Goal: Find contact information: Find contact information

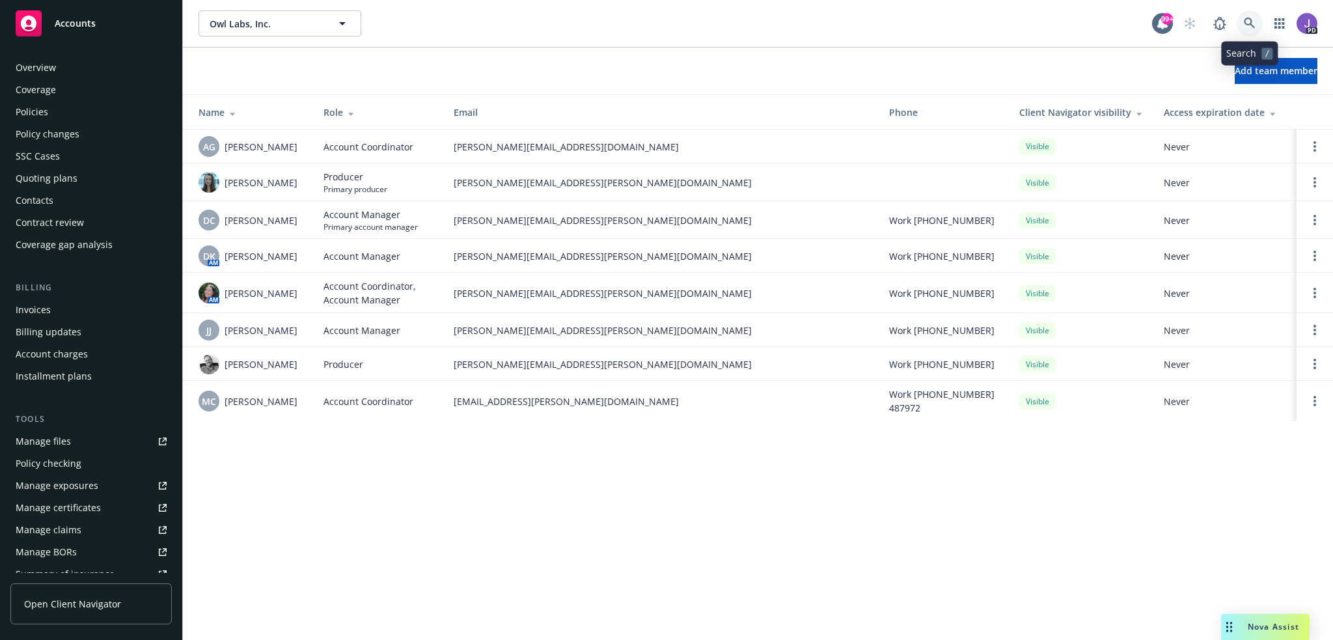
scroll to position [252, 0]
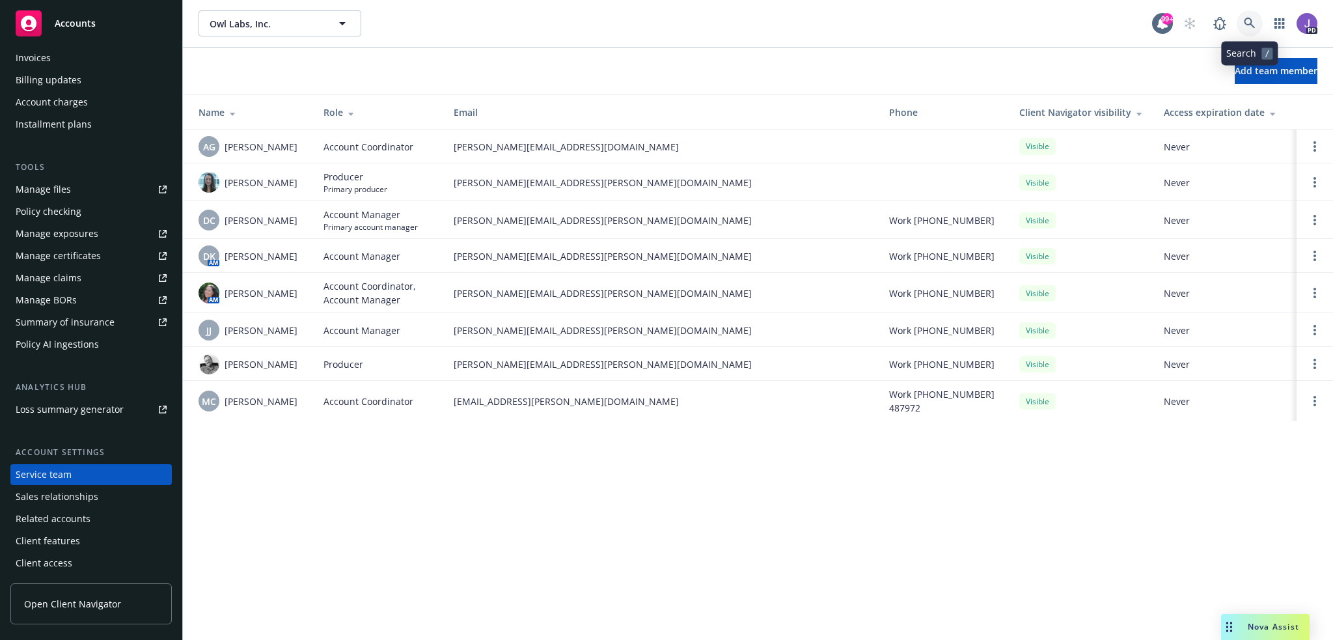
click at [1244, 21] on icon at bounding box center [1250, 24] width 12 height 12
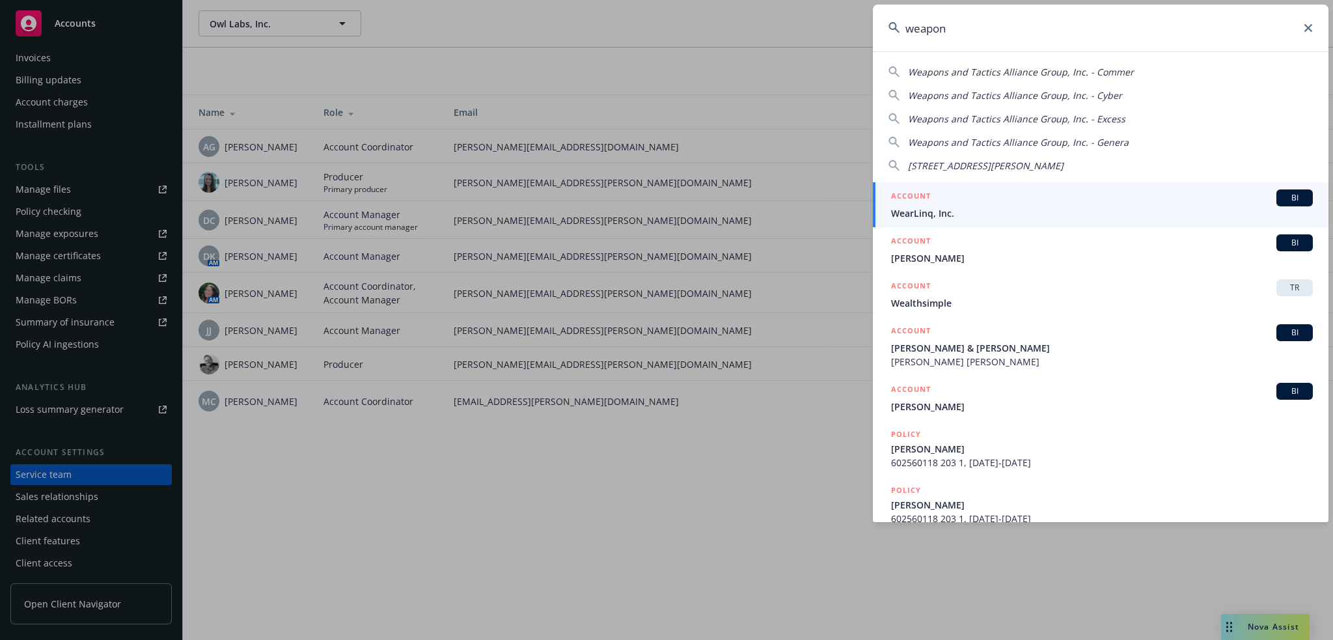
type input "weapons"
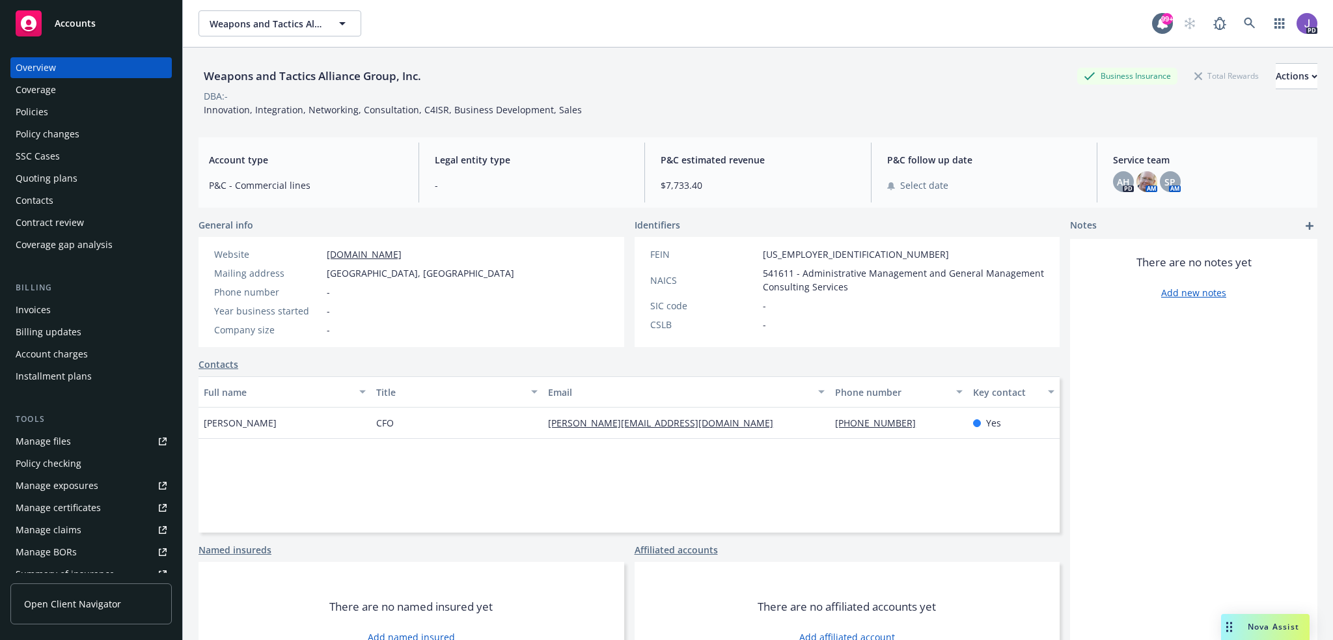
click at [61, 112] on div "Policies" at bounding box center [91, 112] width 151 height 21
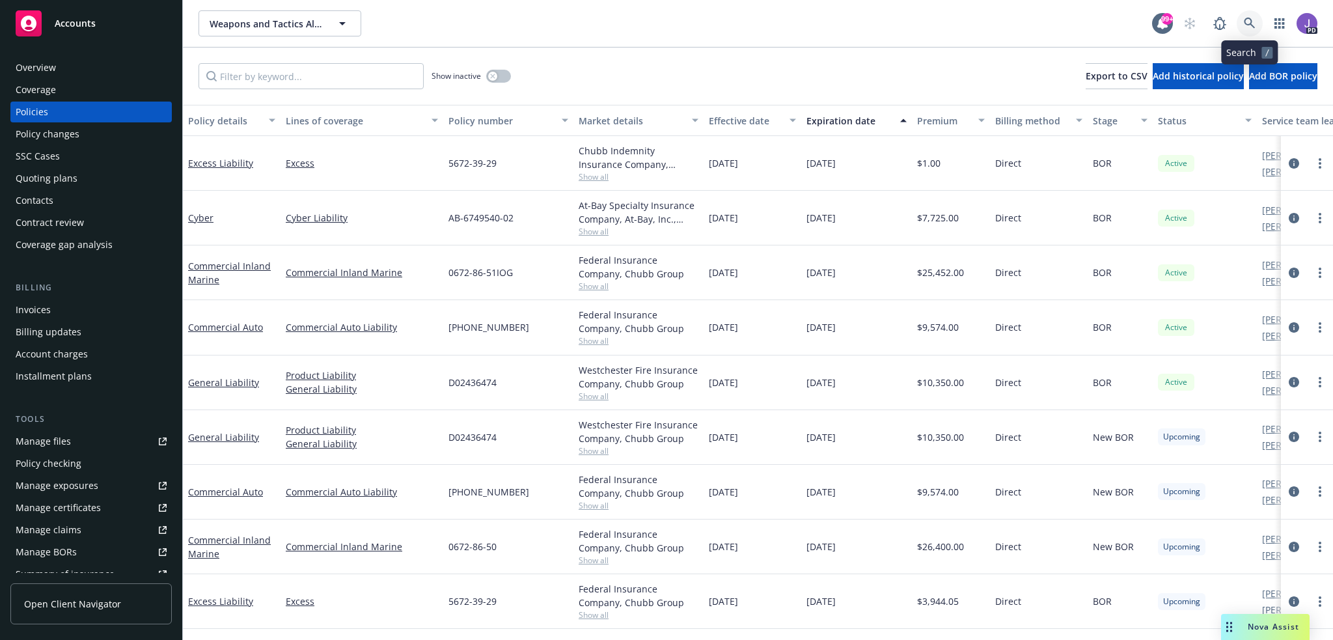
click at [1248, 20] on icon at bounding box center [1250, 24] width 12 height 12
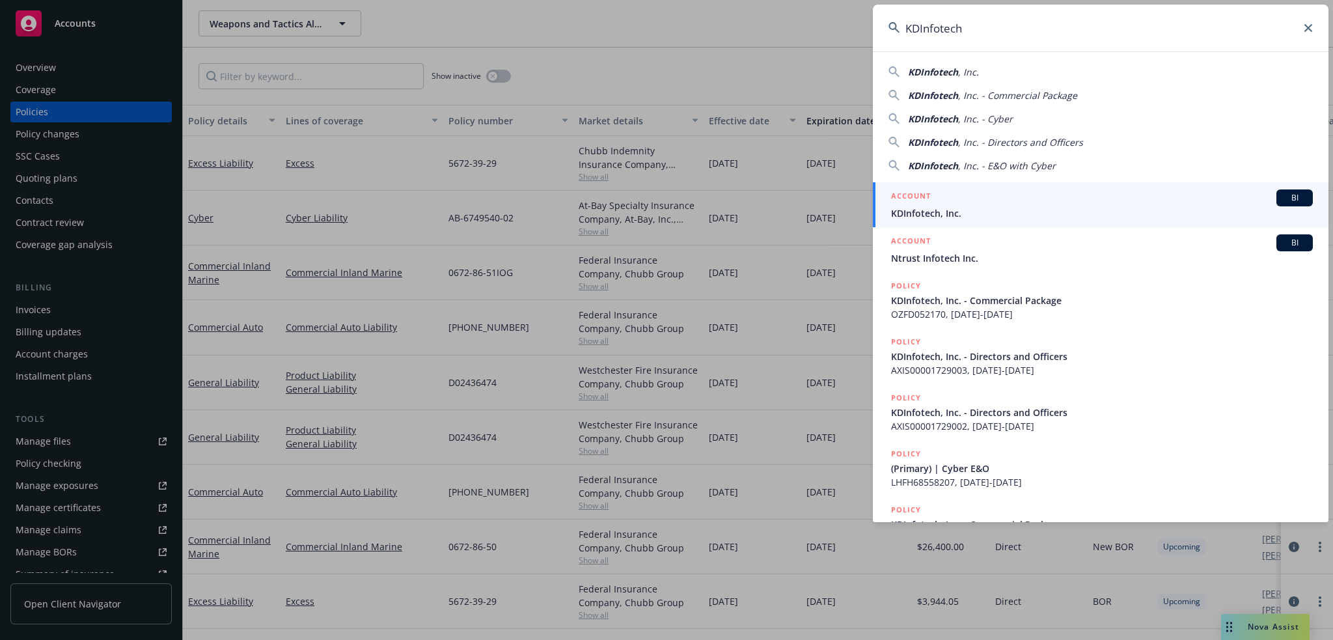
type input "KDInfotech"
click at [960, 210] on span "KDInfotech, Inc." at bounding box center [1102, 213] width 422 height 14
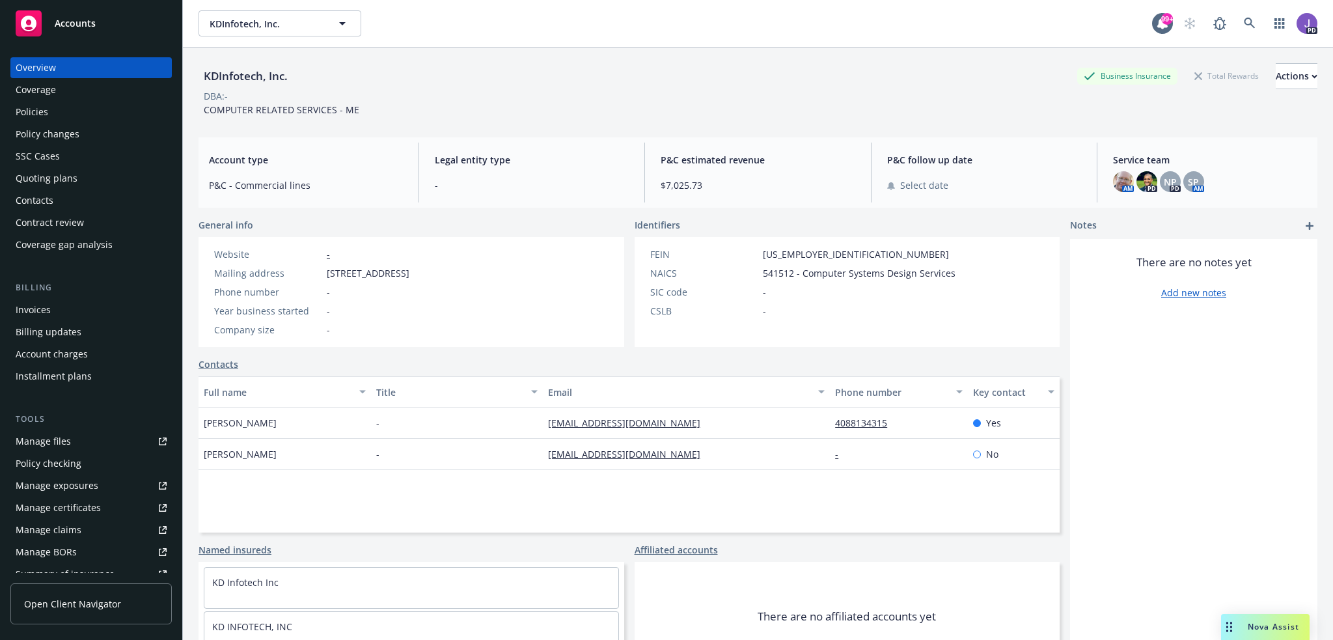
click at [27, 105] on div "Policies" at bounding box center [32, 112] width 33 height 21
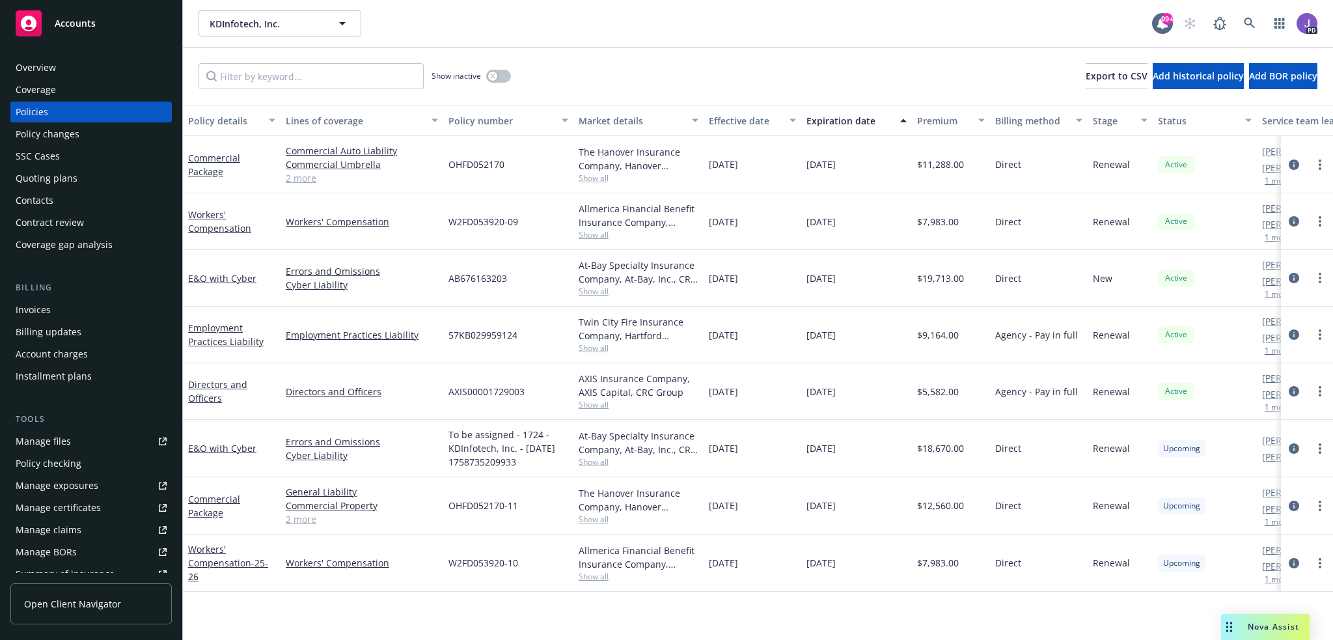
click at [597, 233] on span "Show all" at bounding box center [639, 234] width 120 height 11
click at [650, 49] on div "Show inactive Export to CSV Add historical policy Add BOR policy" at bounding box center [758, 76] width 1150 height 57
click at [593, 577] on span "Show all" at bounding box center [639, 576] width 120 height 11
click at [1248, 18] on icon at bounding box center [1250, 24] width 12 height 12
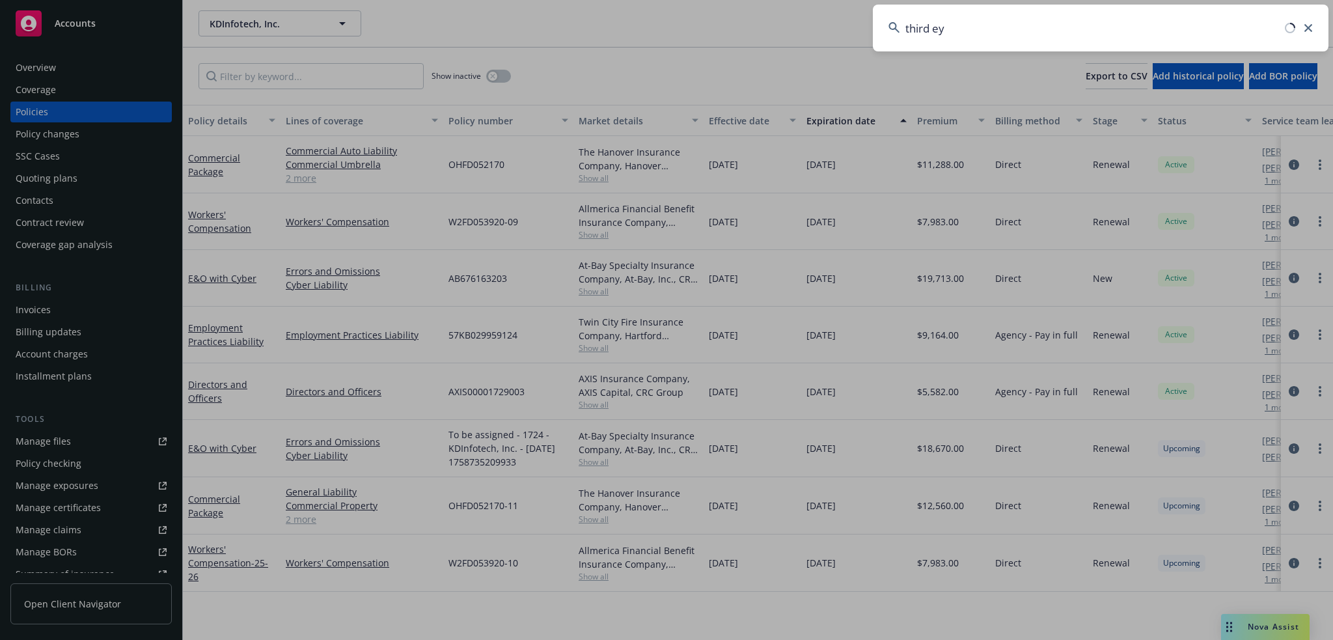
type input "third eye"
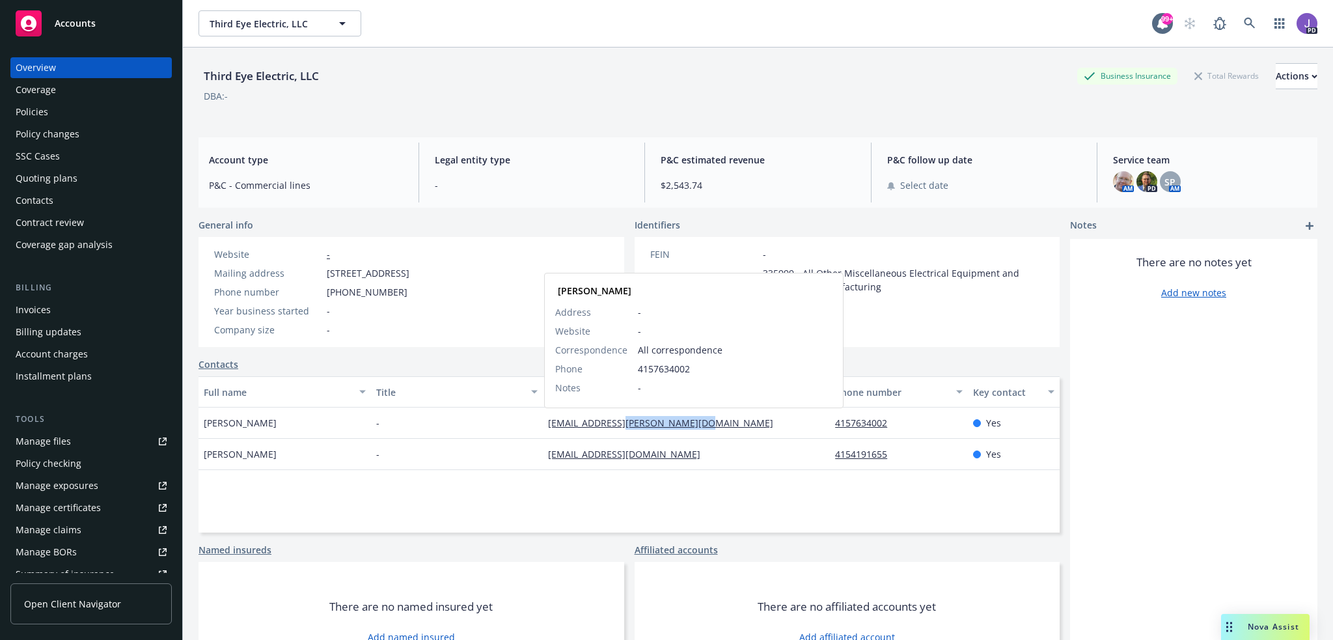
drag, startPoint x: 668, startPoint y: 424, endPoint x: 611, endPoint y: 429, distance: 57.5
click at [611, 429] on div "[EMAIL_ADDRESS][PERSON_NAME][DOMAIN_NAME] [PERSON_NAME] Address - Website - Cor…" at bounding box center [686, 422] width 287 height 31
copy link "[DOMAIN_NAME]"
